Goal: Task Accomplishment & Management: Use online tool/utility

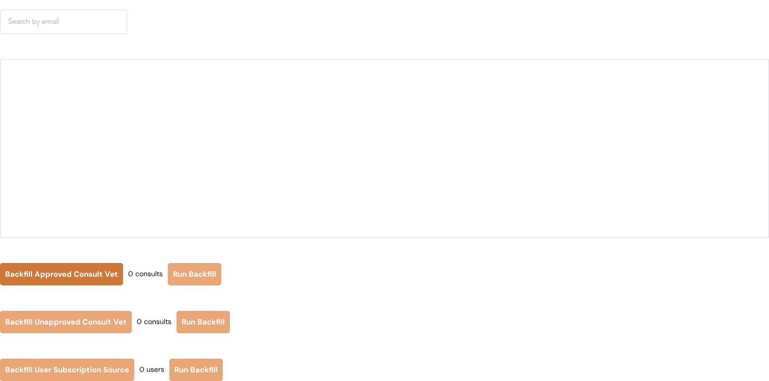
click at [91, 276] on button "Backfill Approved Consult Vet" at bounding box center [61, 274] width 123 height 22
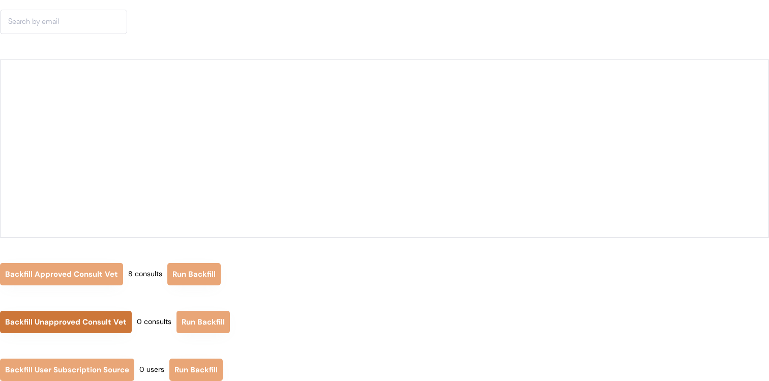
click at [82, 312] on button "Backfill Unapproved Consult Vet" at bounding box center [66, 322] width 132 height 22
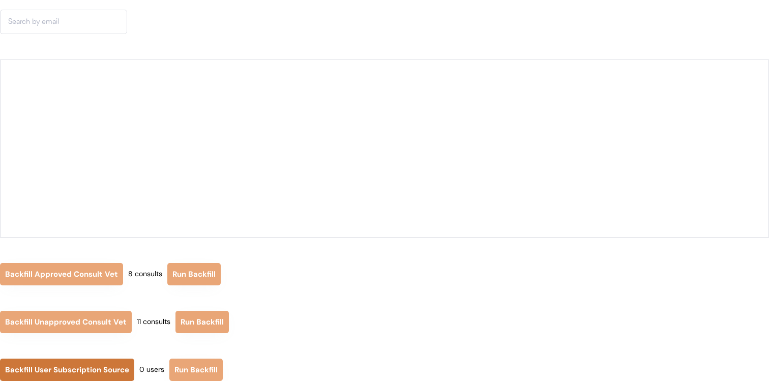
click at [104, 377] on button "Backfill User Subscription Source" at bounding box center [67, 370] width 134 height 22
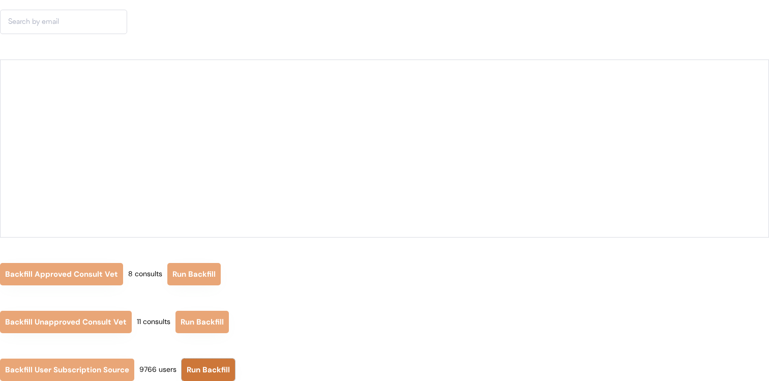
click at [217, 372] on button "Run Backfill" at bounding box center [208, 370] width 53 height 22
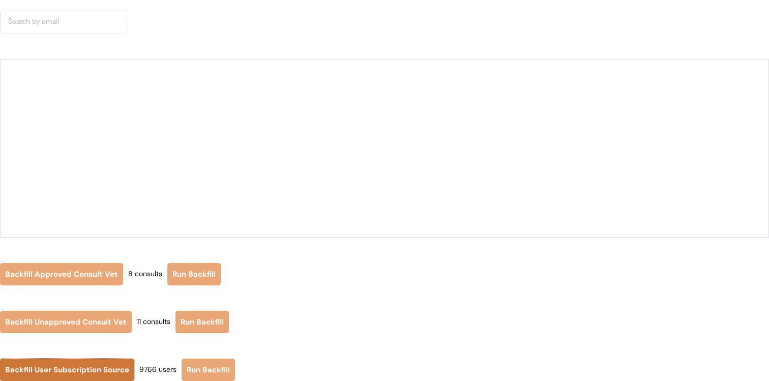
click at [114, 365] on button "Backfill User Subscription Source" at bounding box center [67, 370] width 134 height 22
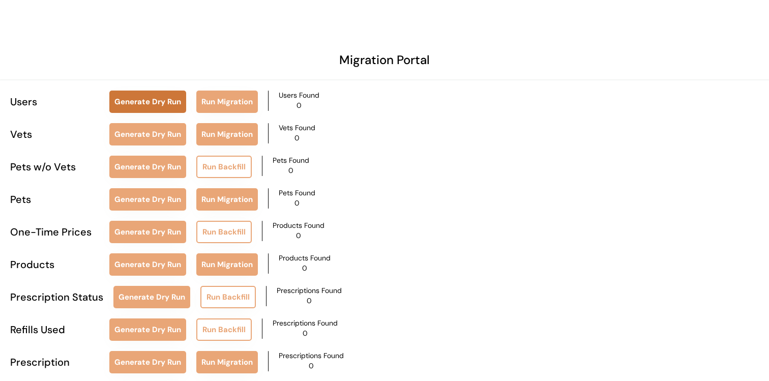
click at [169, 107] on button "Generate Dry Run" at bounding box center [147, 102] width 77 height 22
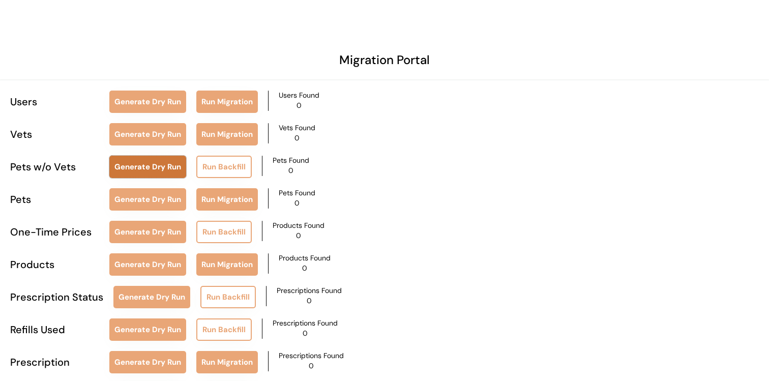
click at [161, 166] on button "Generate Dry Run" at bounding box center [147, 167] width 77 height 22
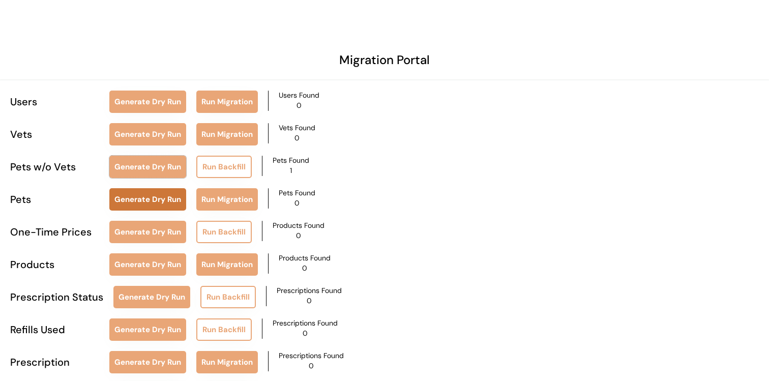
click at [150, 202] on button "Generate Dry Run" at bounding box center [147, 199] width 77 height 22
click at [162, 195] on button "Generate Dry Run" at bounding box center [147, 199] width 77 height 22
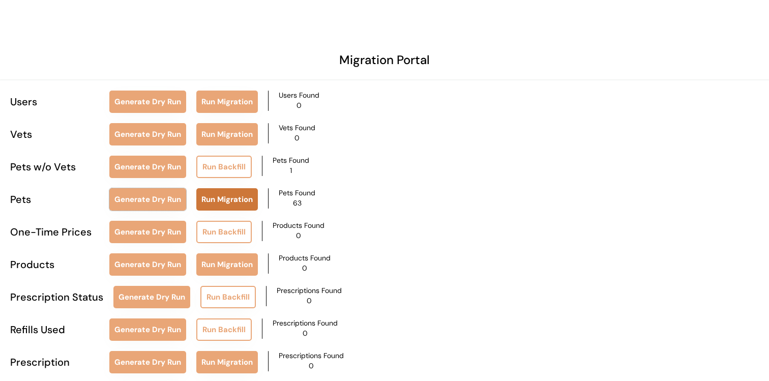
click at [254, 199] on button "Run Migration" at bounding box center [227, 199] width 62 height 22
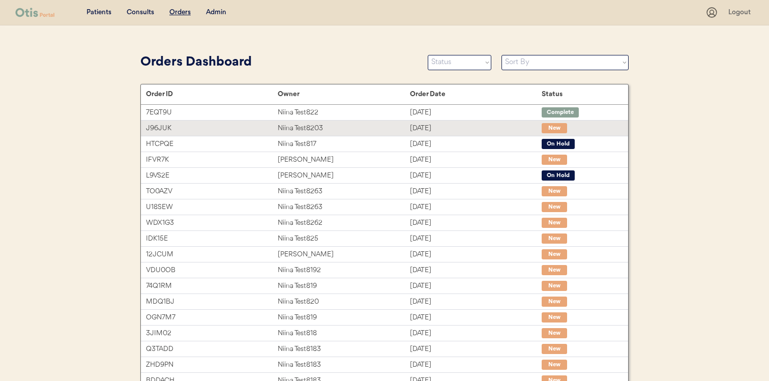
click at [311, 127] on div "Niina Test8203" at bounding box center [344, 129] width 132 height 12
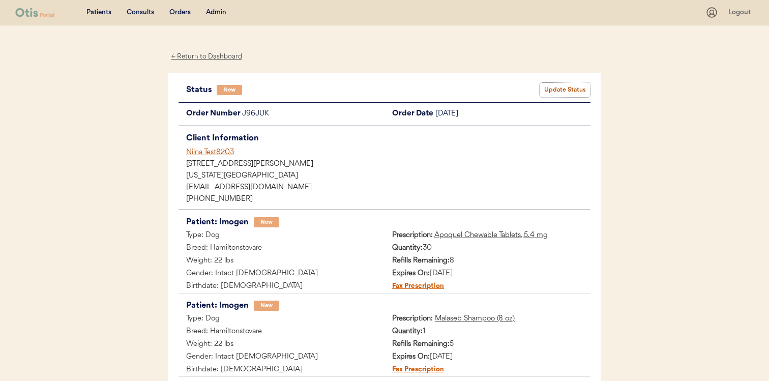
click at [546, 83] on button "Update Status" at bounding box center [565, 90] width 51 height 14
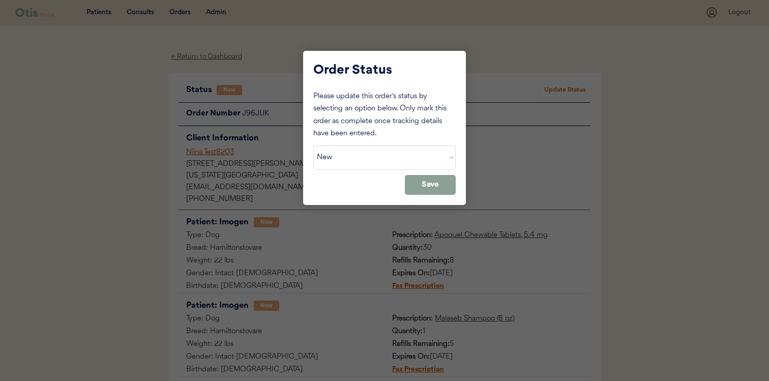
click at [395, 153] on select "Status On Hold New In Progress Complete Pending HW Consent Canceled" at bounding box center [384, 158] width 142 height 24
select select ""cancelled""
click at [313, 146] on select "Status On Hold New In Progress Complete Pending HW Consent Canceled" at bounding box center [384, 158] width 142 height 24
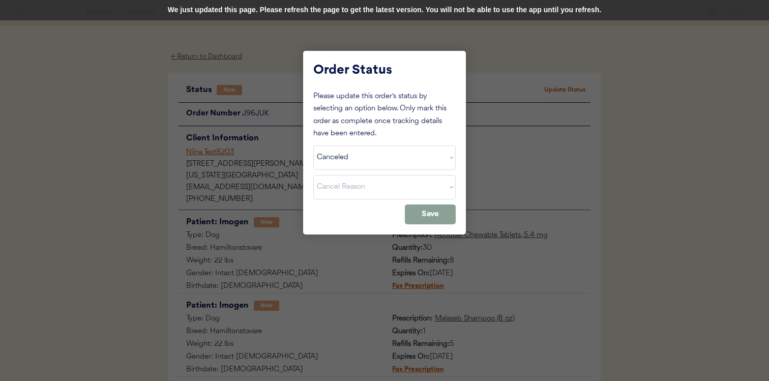
click at [414, 6] on div "We just updated this page. Please refresh the page to get the latest version. Y…" at bounding box center [384, 10] width 769 height 20
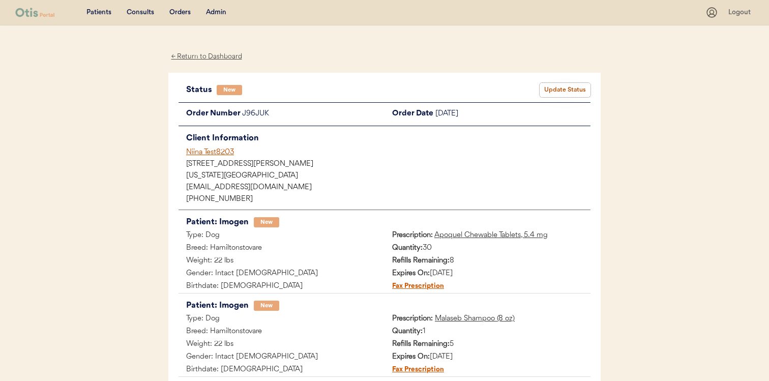
click at [564, 89] on button "Update Status" at bounding box center [565, 90] width 51 height 14
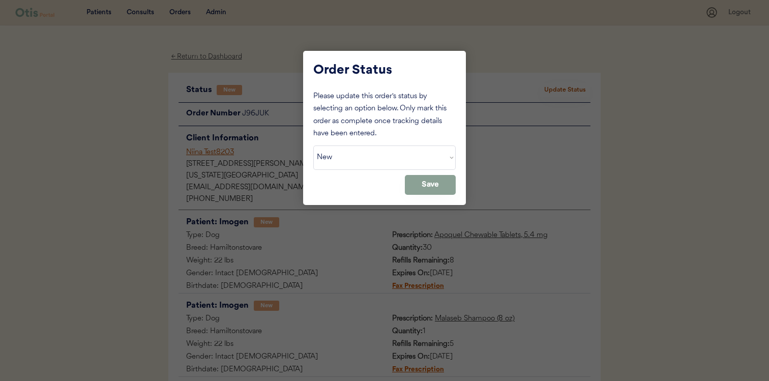
click at [418, 173] on div "Please update this order's status by selecting an option below. Only mark this …" at bounding box center [384, 143] width 142 height 104
click at [421, 163] on select "Status On Hold New In Progress Complete Pending HW Consent Canceled" at bounding box center [384, 158] width 142 height 24
select select ""cancelled""
click at [313, 146] on select "Status On Hold New In Progress Complete Pending HW Consent Canceled" at bounding box center [384, 158] width 142 height 24
click at [420, 184] on button "Save" at bounding box center [430, 185] width 51 height 20
